Goal: Task Accomplishment & Management: Use online tool/utility

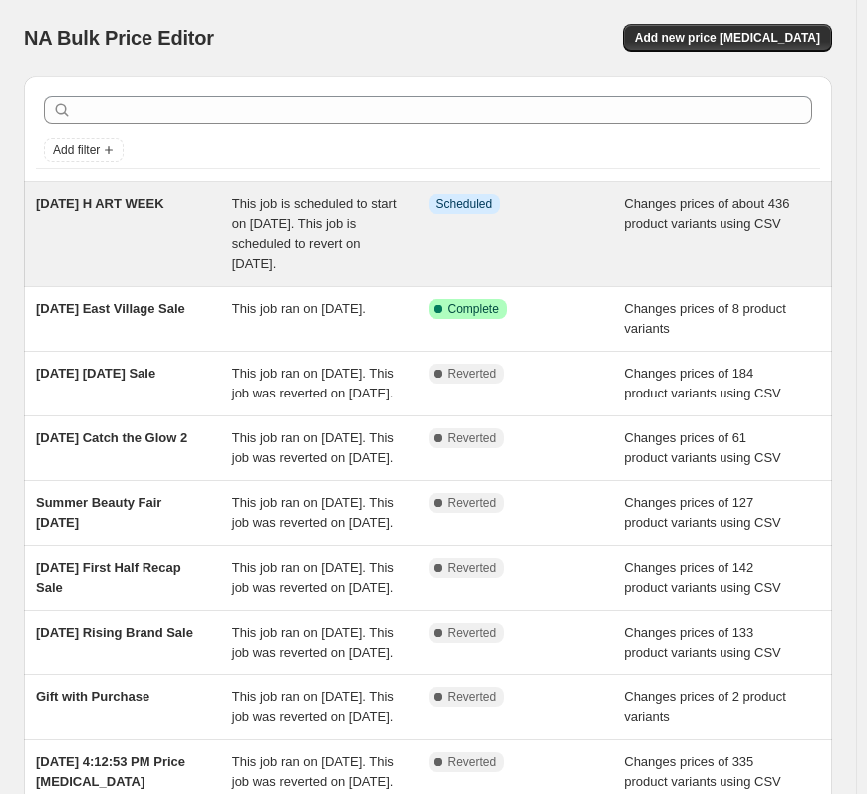
click at [337, 257] on span "This job is scheduled to start on [DATE]. This job is scheduled to revert on [D…" at bounding box center [314, 233] width 164 height 75
click at [361, 245] on span "This job is scheduled to start on [DATE]. This job is scheduled to revert on [D…" at bounding box center [314, 233] width 164 height 75
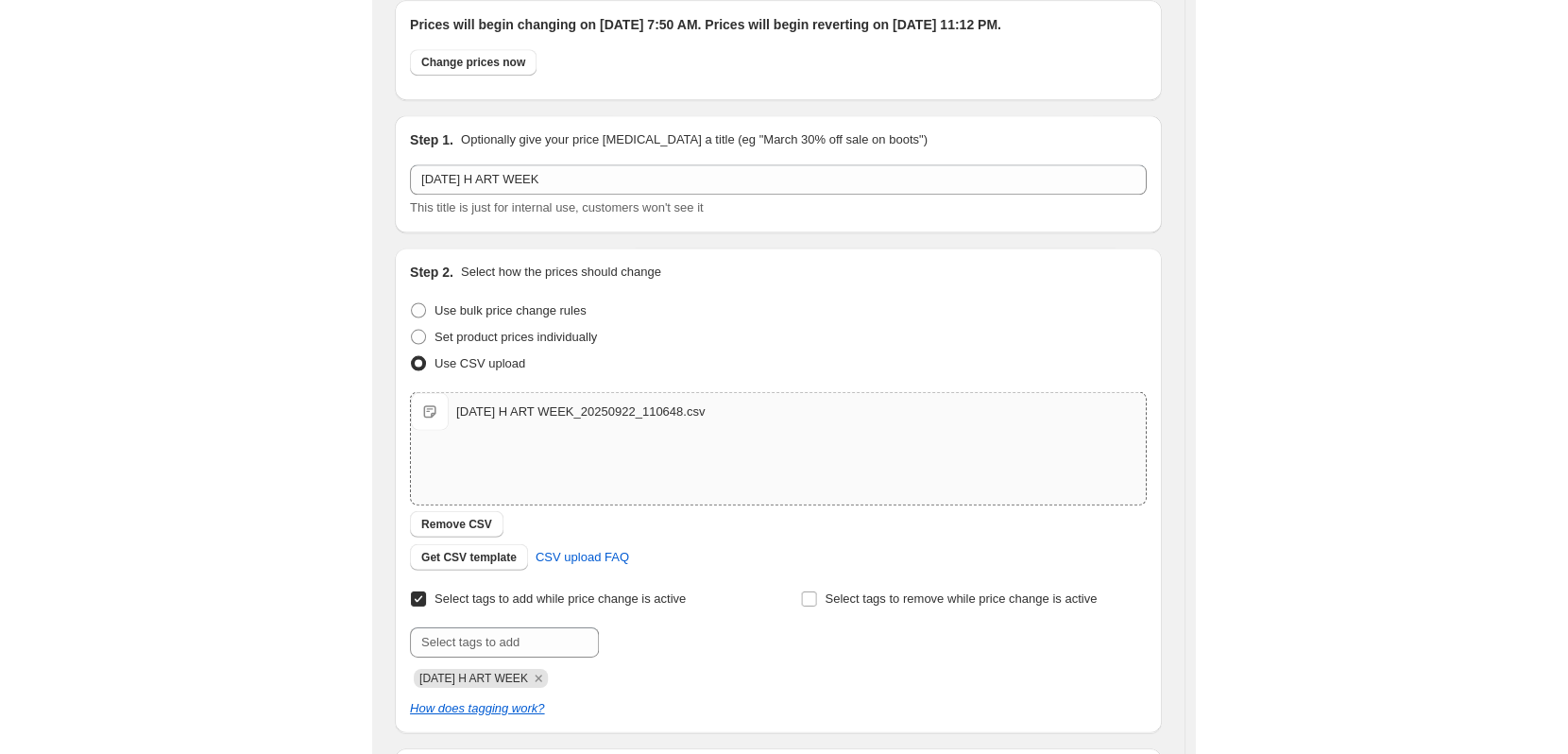
scroll to position [189, 0]
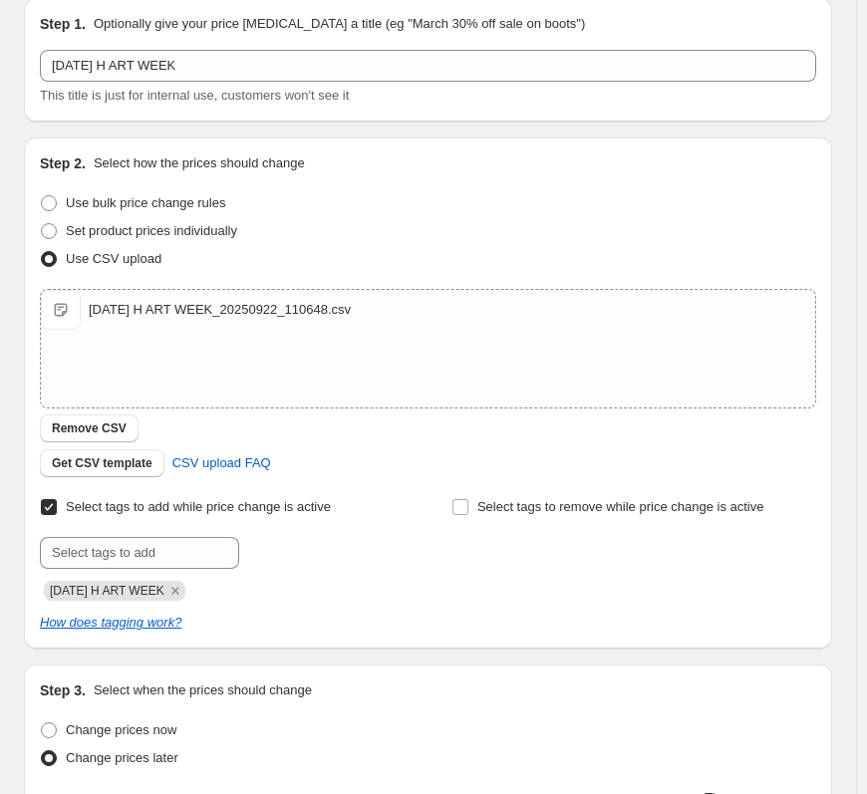
click at [327, 245] on div "Set product prices individually" at bounding box center [428, 231] width 776 height 28
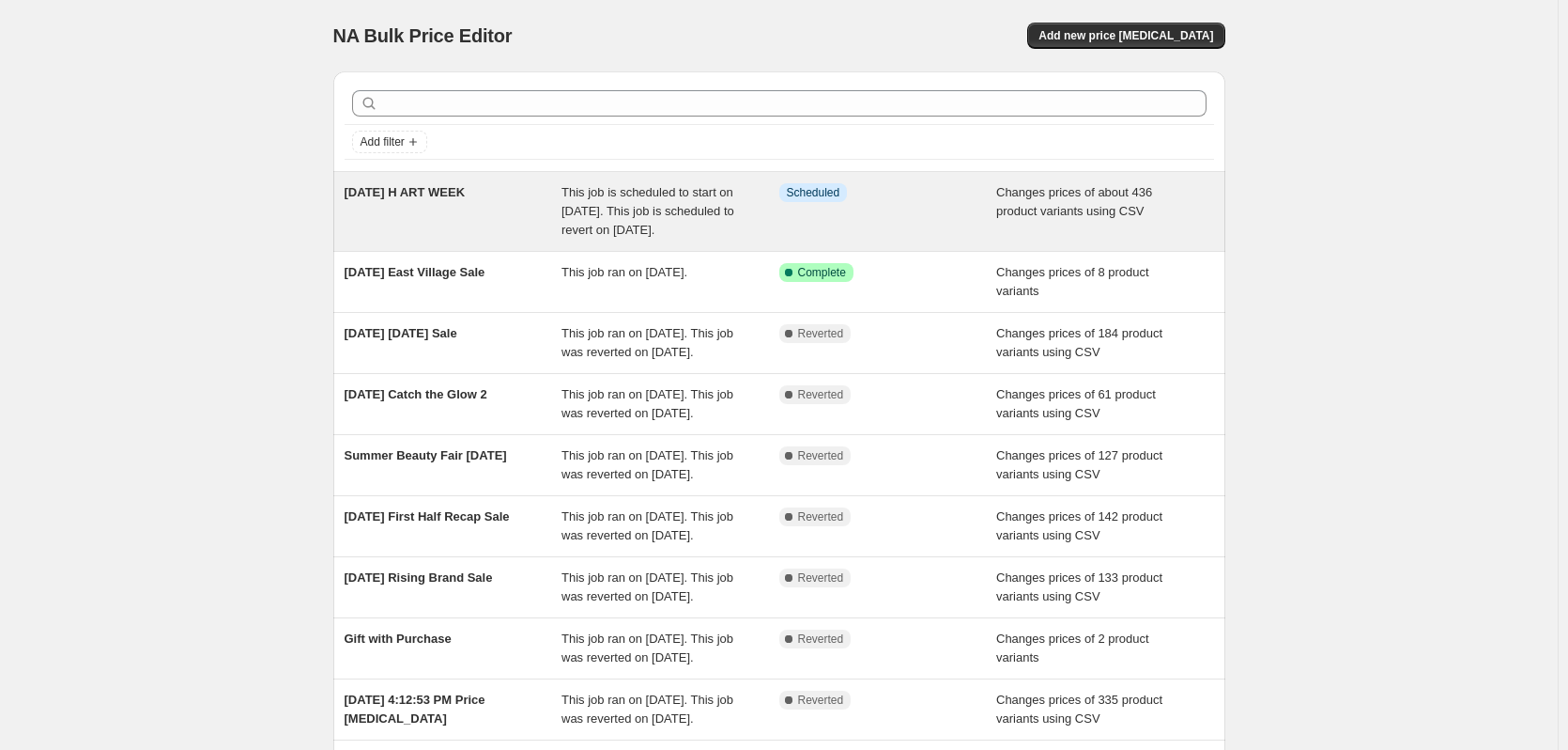
click at [719, 240] on div "This job is scheduled to start on [DATE]. This job is scheduled to revert on [D…" at bounding box center [670, 211] width 218 height 57
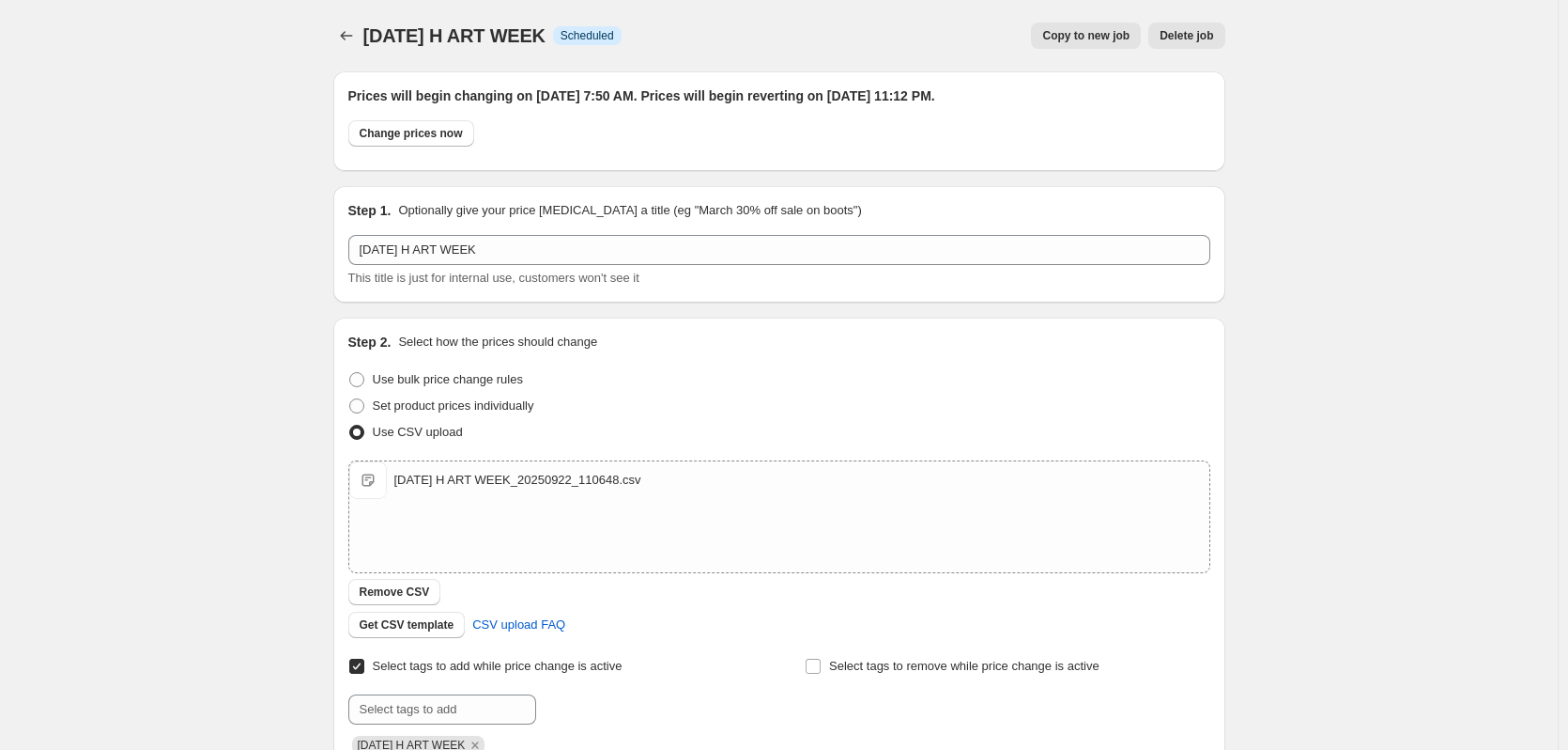
click at [1358, 223] on div "2025-09-23 H ART WEEK. This page is ready 2025-09-23 H ART WEEK Info Scheduled …" at bounding box center [779, 706] width 1559 height 1412
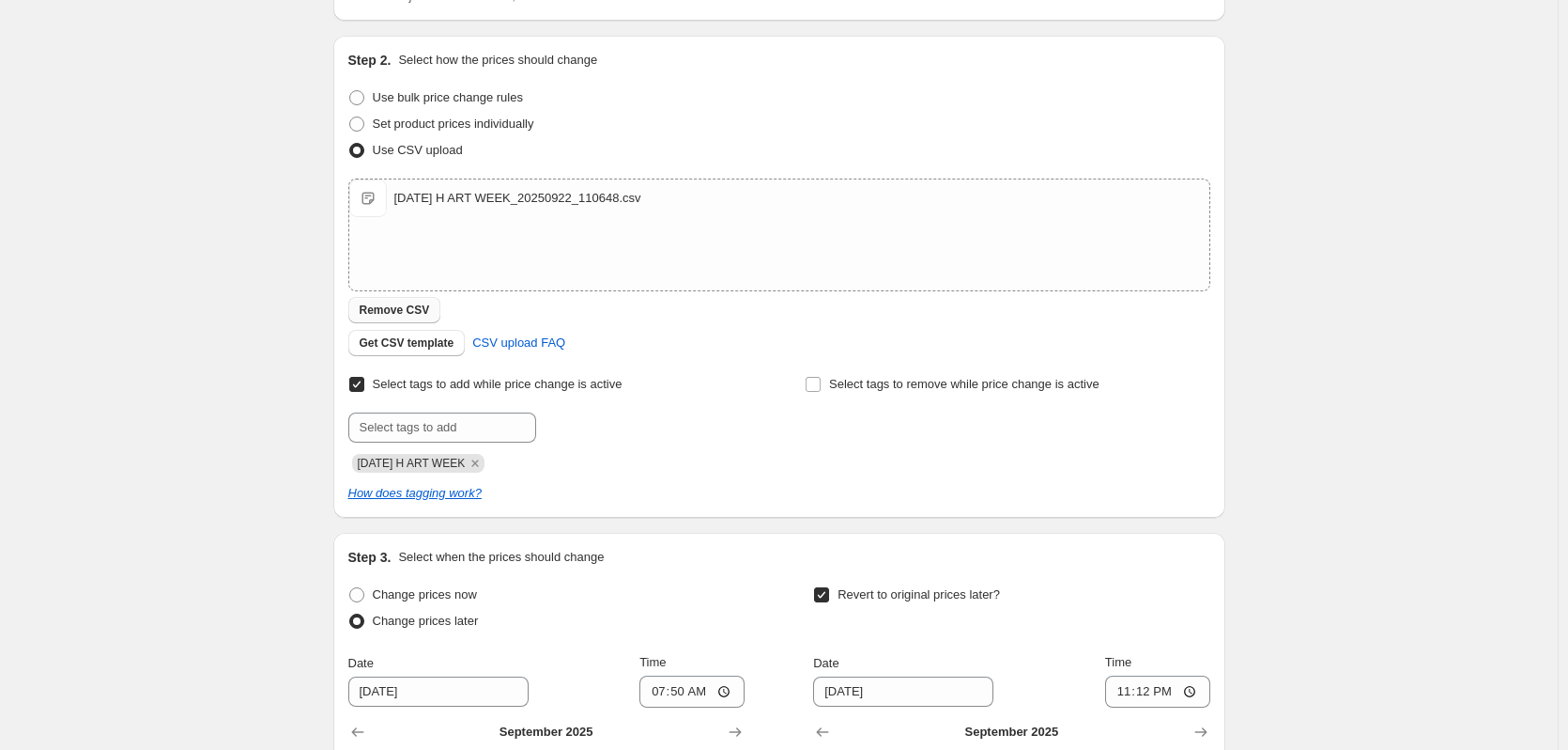
click at [392, 306] on span "Remove CSV" at bounding box center [395, 310] width 71 height 15
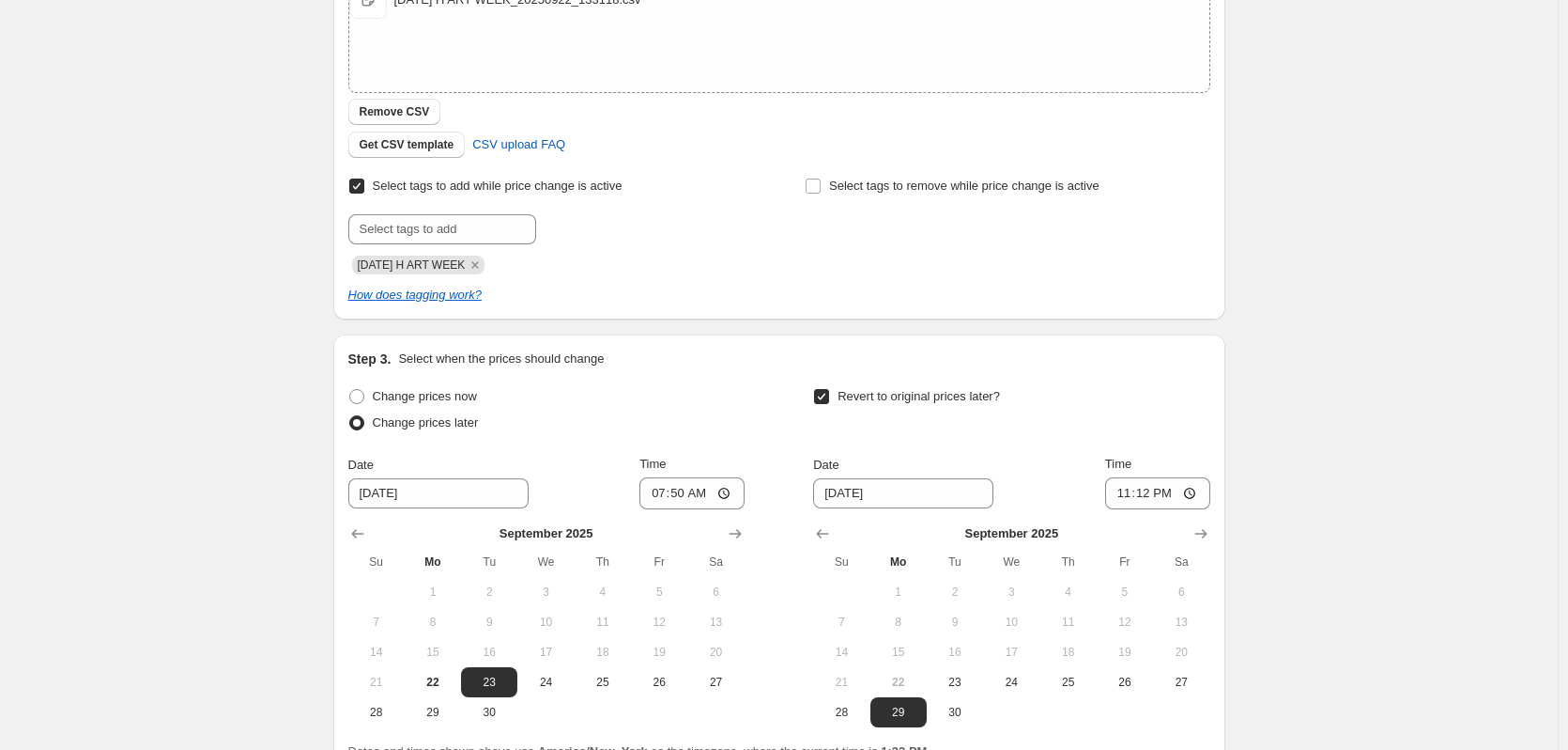
scroll to position [662, 0]
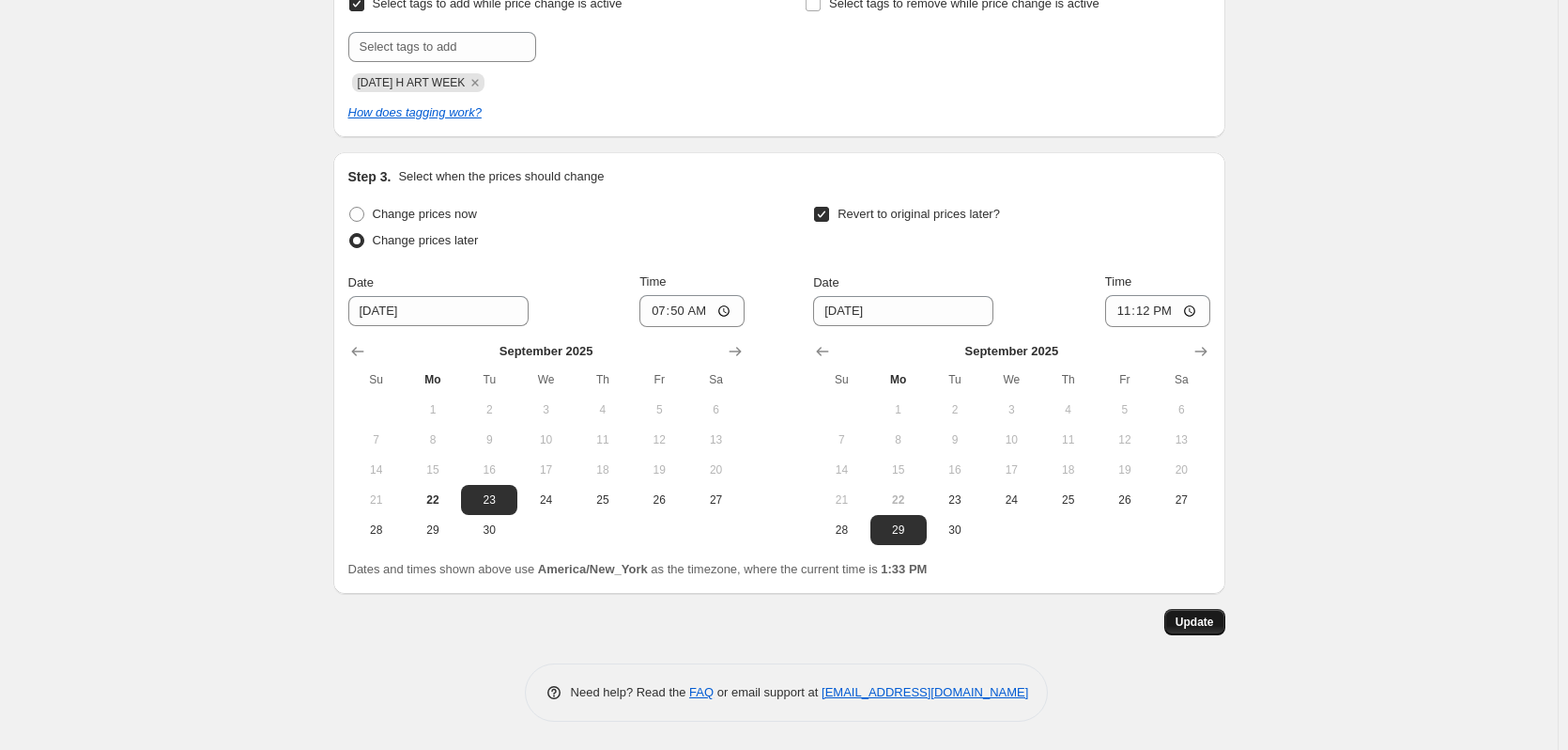
click at [1191, 616] on span "Update" at bounding box center [1195, 622] width 39 height 15
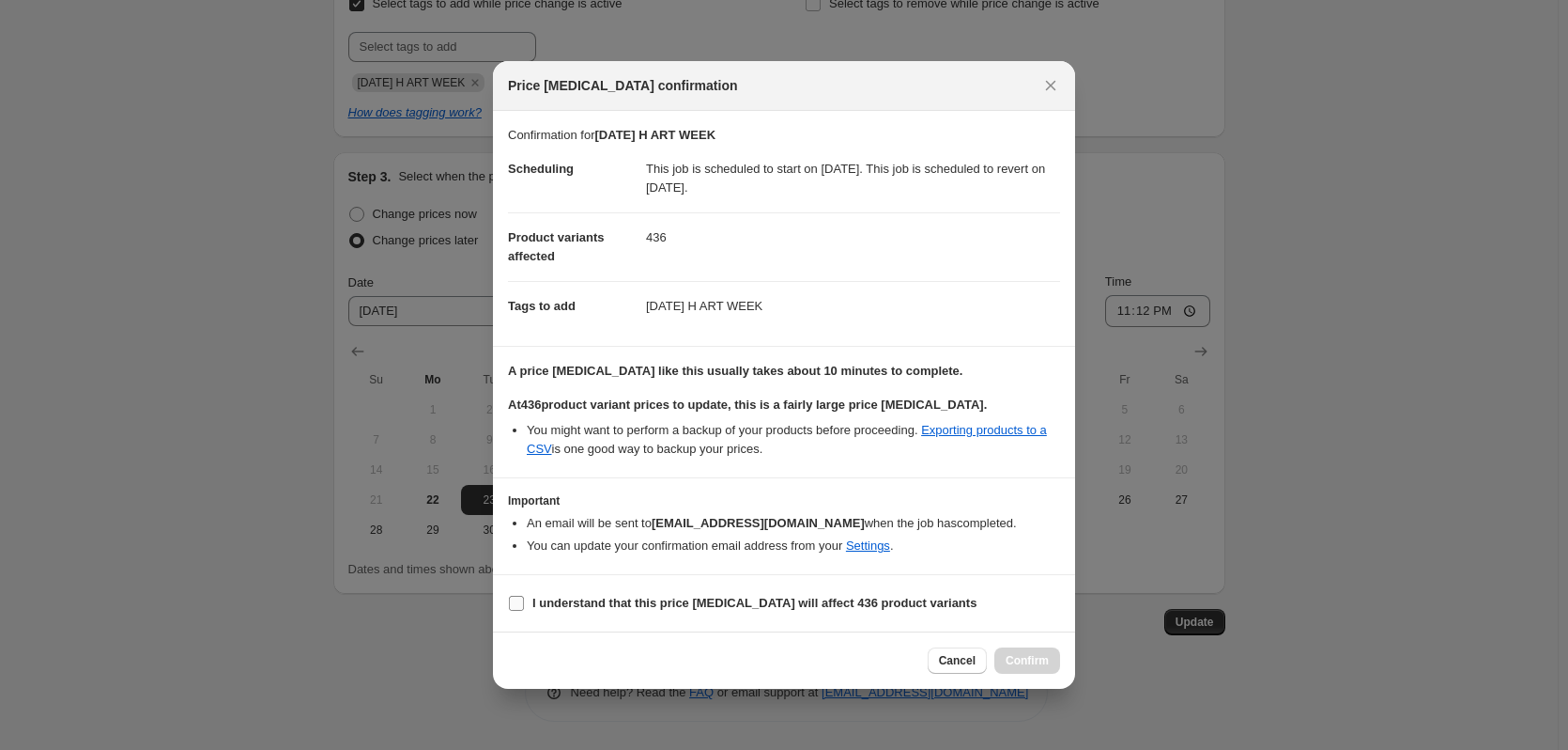
click at [730, 604] on b "I understand that this price change job will affect 436 product variants" at bounding box center [754, 603] width 444 height 14
click at [524, 604] on input "I understand that this price change job will affect 436 product variants" at bounding box center [517, 604] width 15 height 15
checkbox input "true"
click at [1040, 662] on span "Confirm" at bounding box center [1028, 660] width 43 height 15
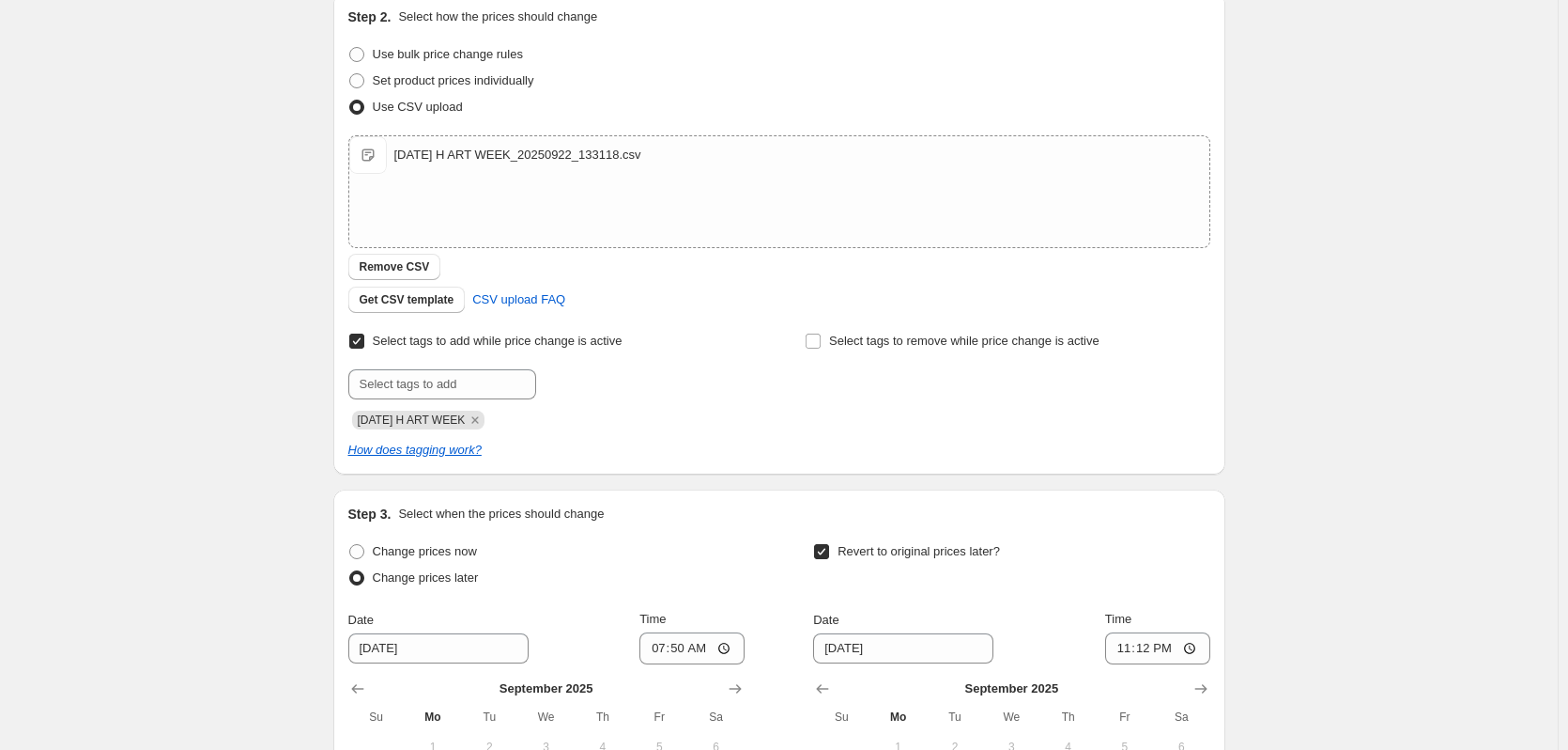
scroll to position [287, 0]
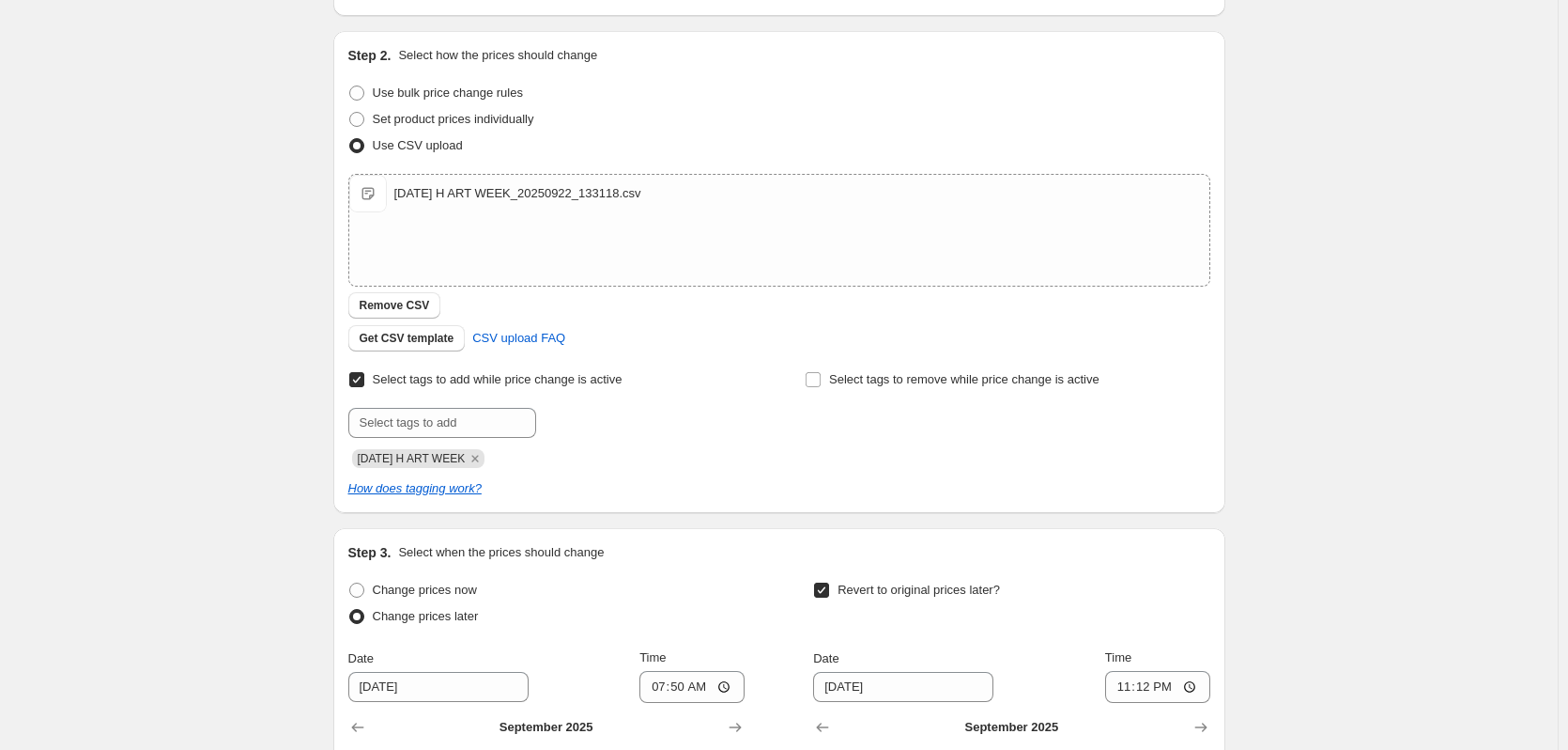
click at [1428, 304] on div "2025-09-23 H ART WEEK. This page is ready 2025-09-23 H ART WEEK Info Scheduled …" at bounding box center [779, 419] width 1559 height 1412
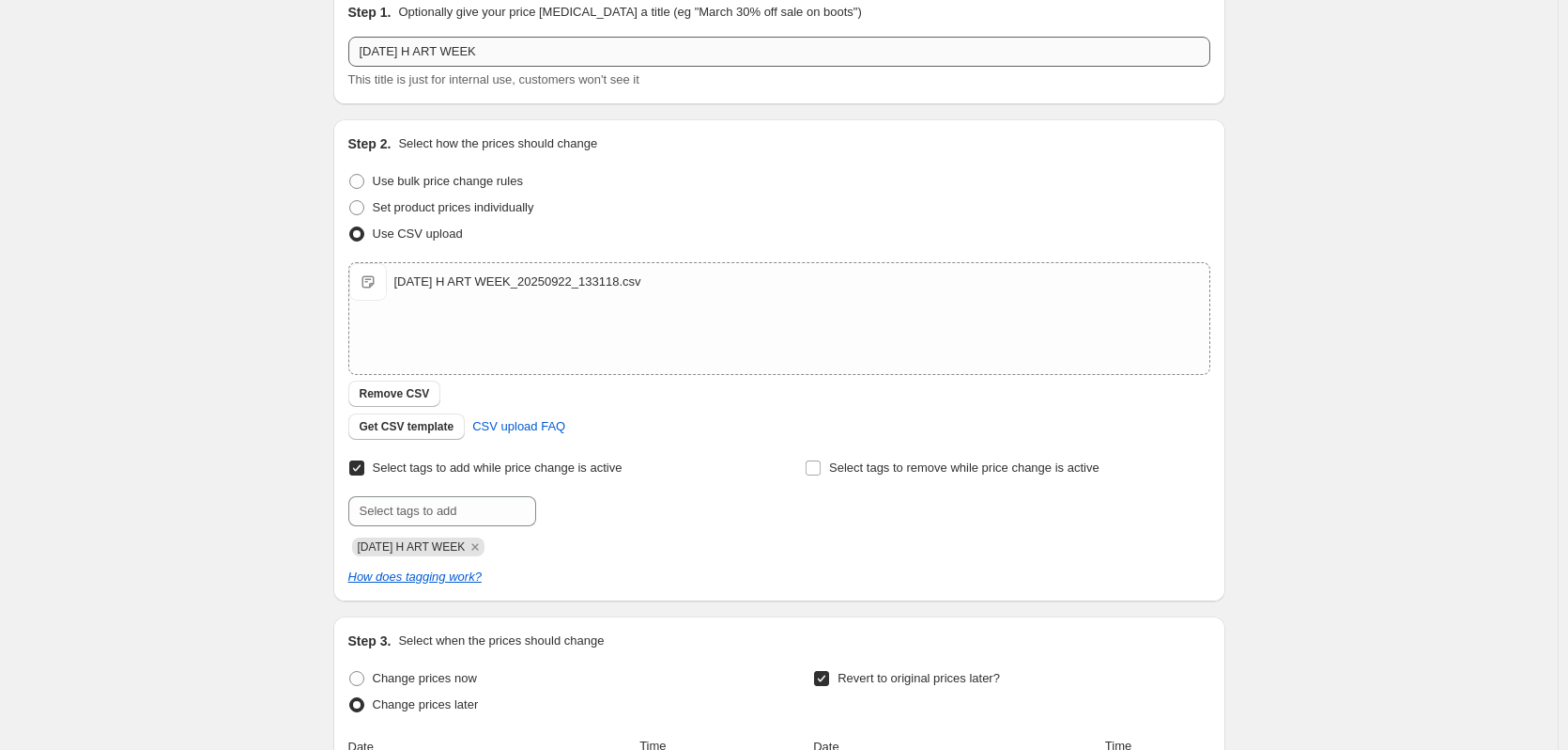
scroll to position [188, 0]
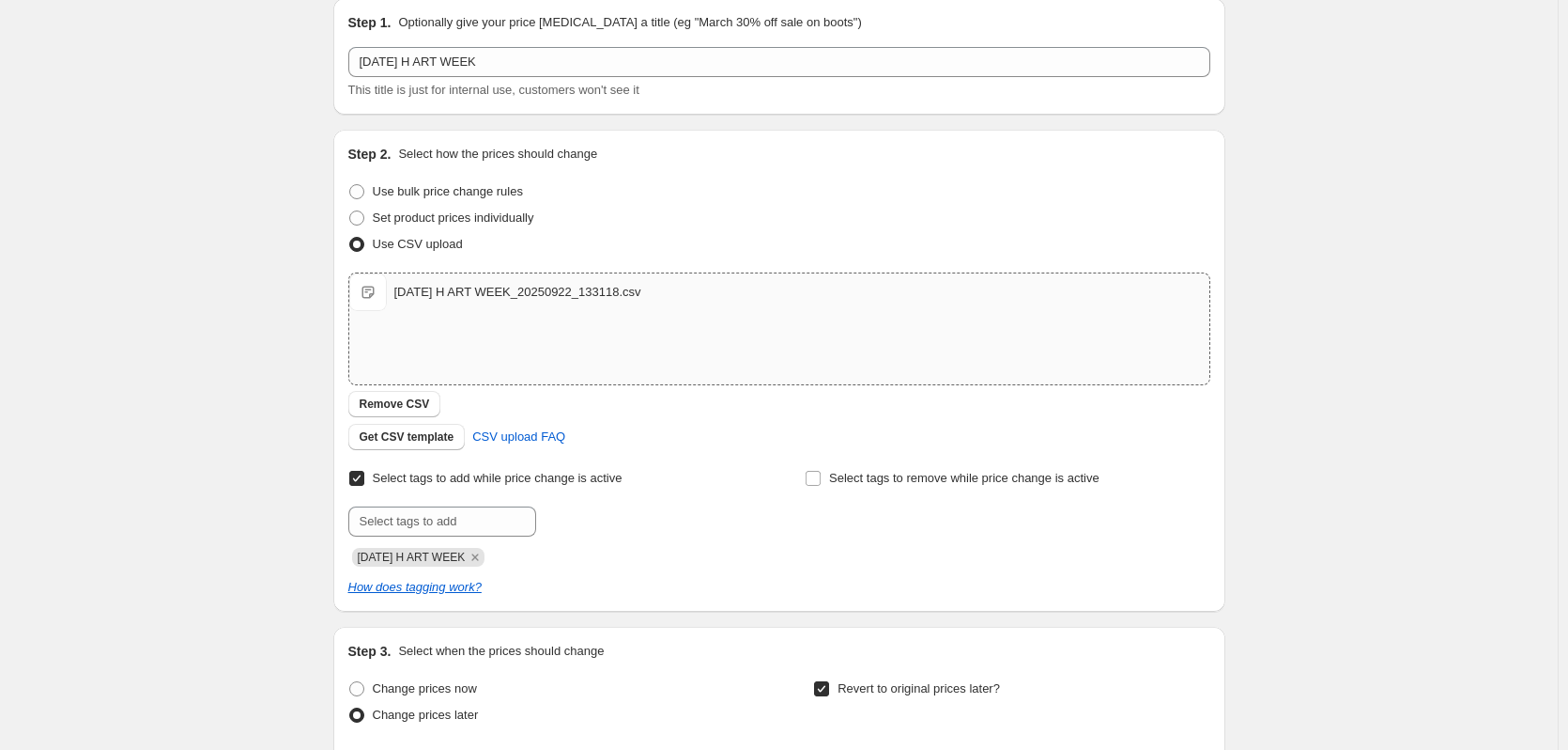
click at [587, 295] on div "2025-09-23 H ART WEEK_20250922_133118.csv" at bounding box center [518, 292] width 247 height 19
click at [1291, 221] on div "2025-09-23 H ART WEEK. This page is ready 2025-09-23 H ART WEEK Info Scheduled …" at bounding box center [779, 518] width 1559 height 1412
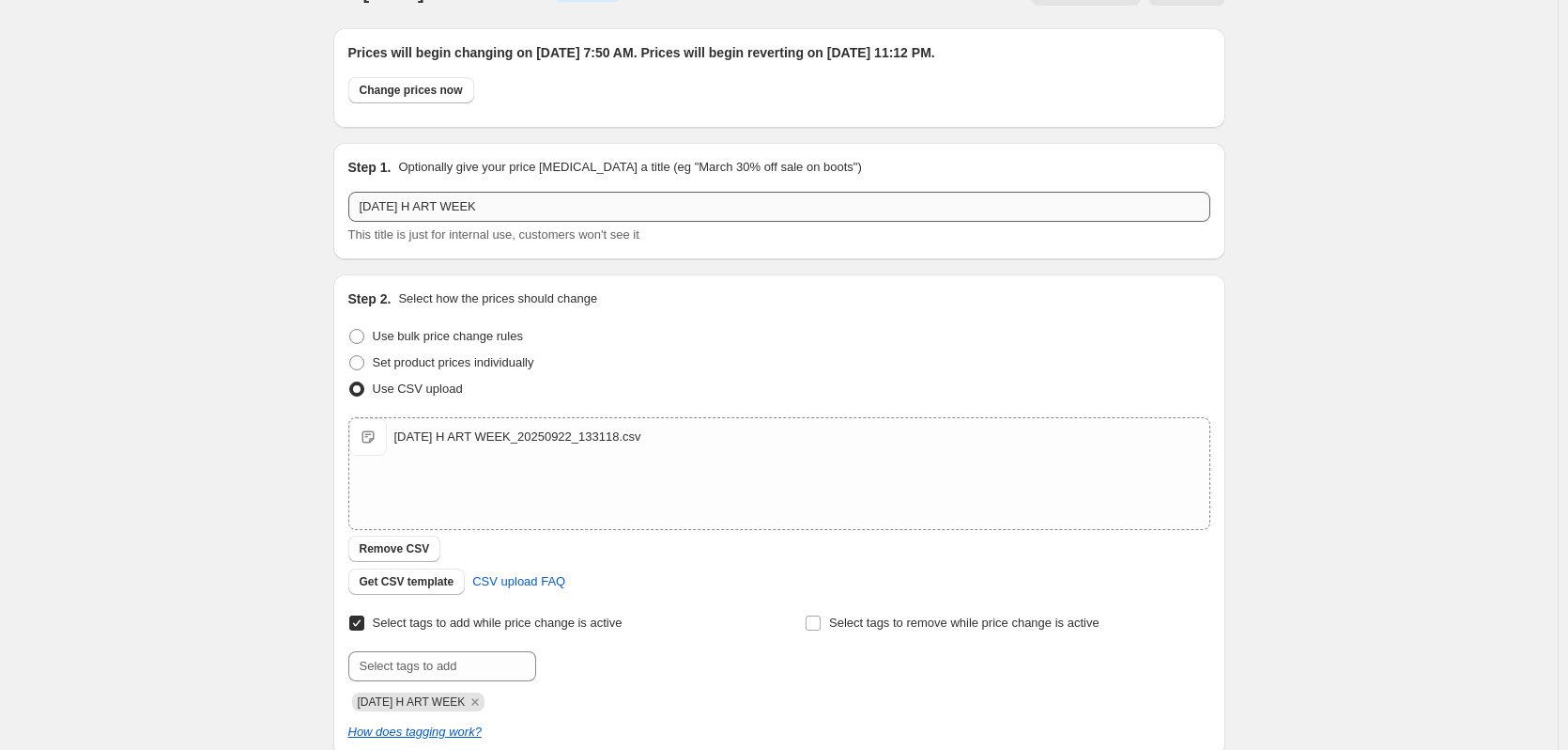
scroll to position [0, 0]
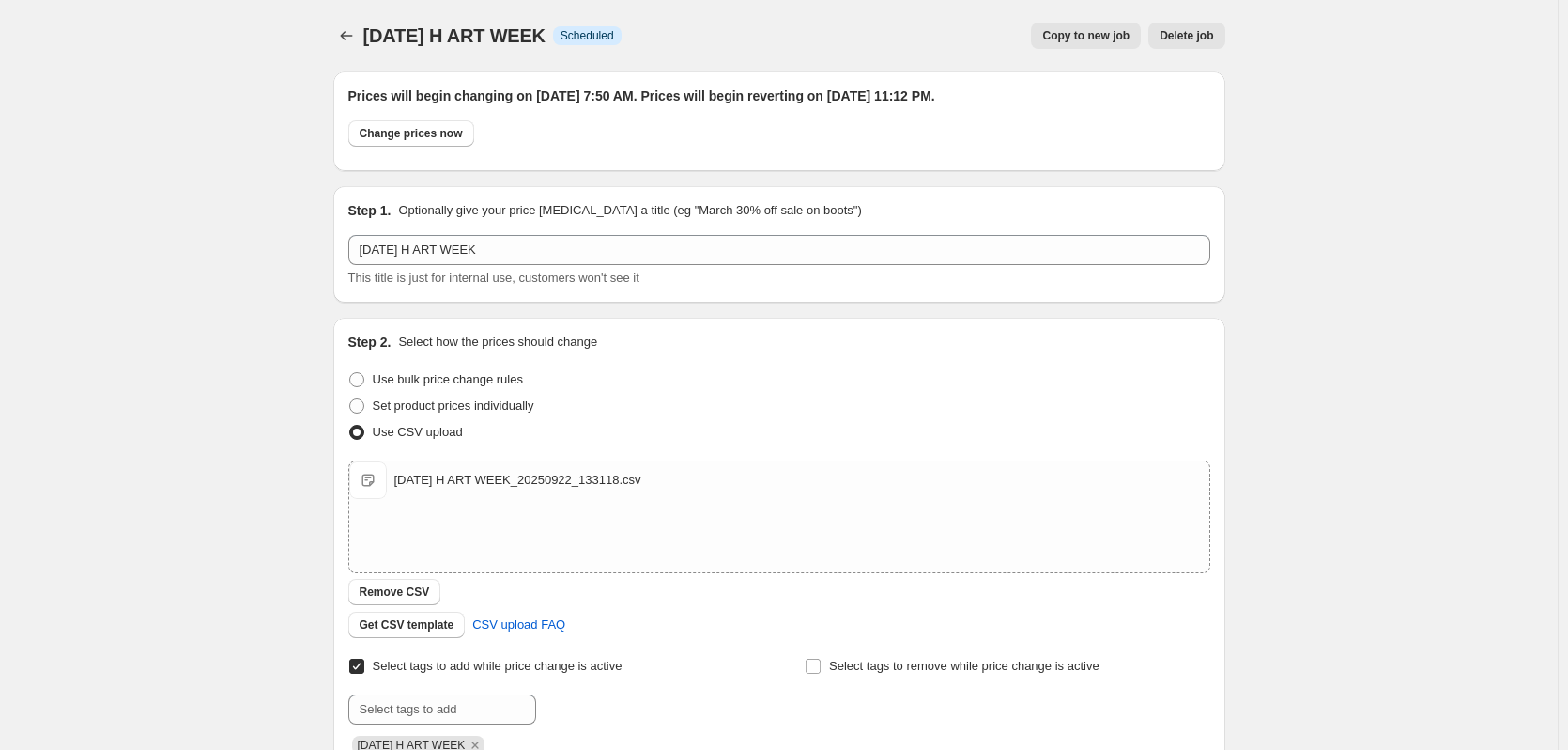
click at [151, 144] on div "2025-09-23 H ART WEEK. This page is ready 2025-09-23 H ART WEEK Info Scheduled …" at bounding box center [779, 706] width 1559 height 1412
